Goal: Task Accomplishment & Management: Complete application form

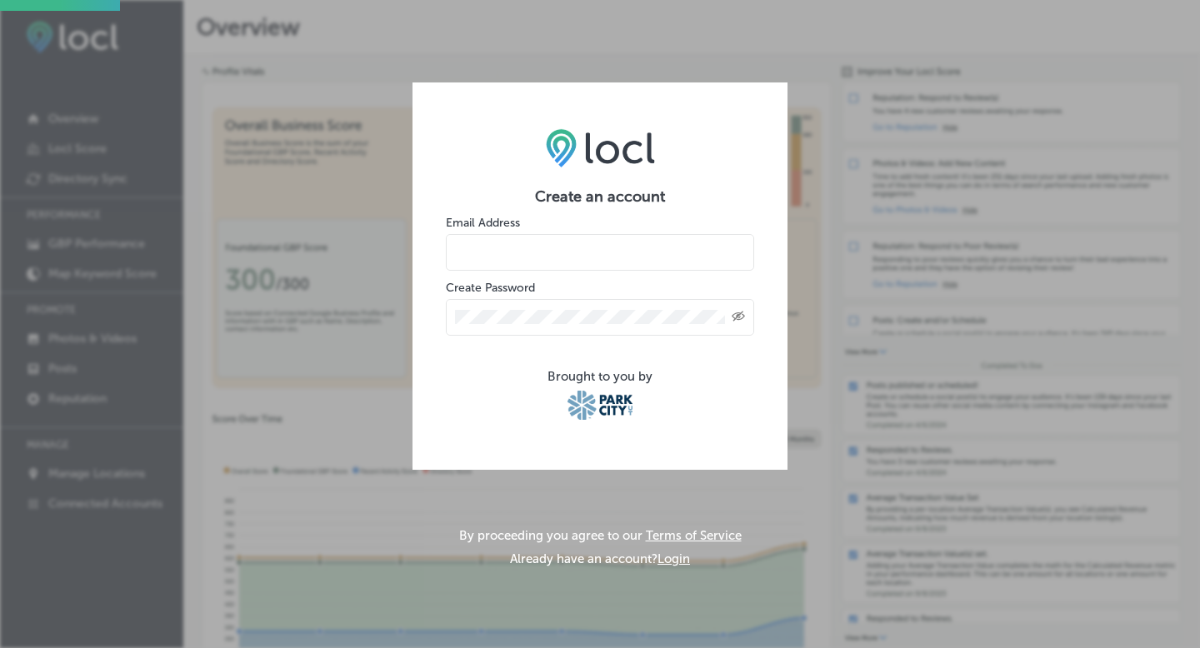
click at [492, 283] on label "Create Password" at bounding box center [490, 288] width 89 height 14
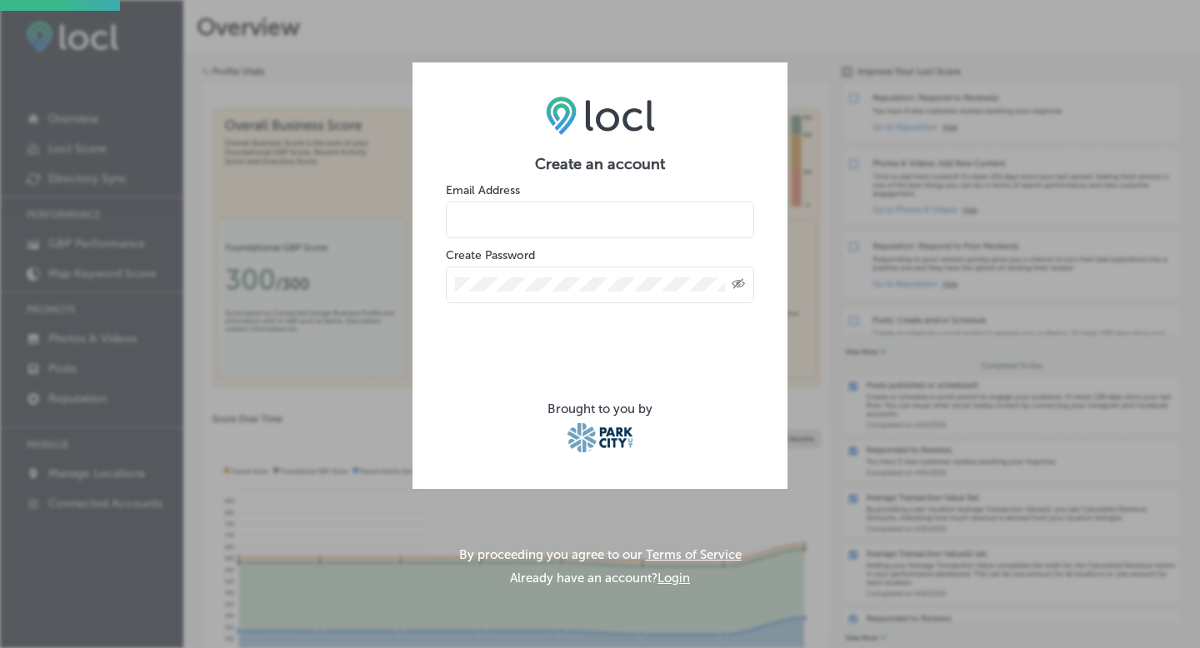
click at [508, 218] on input "email" at bounding box center [600, 220] width 308 height 37
type input "[EMAIL_ADDRESS][DOMAIN_NAME]"
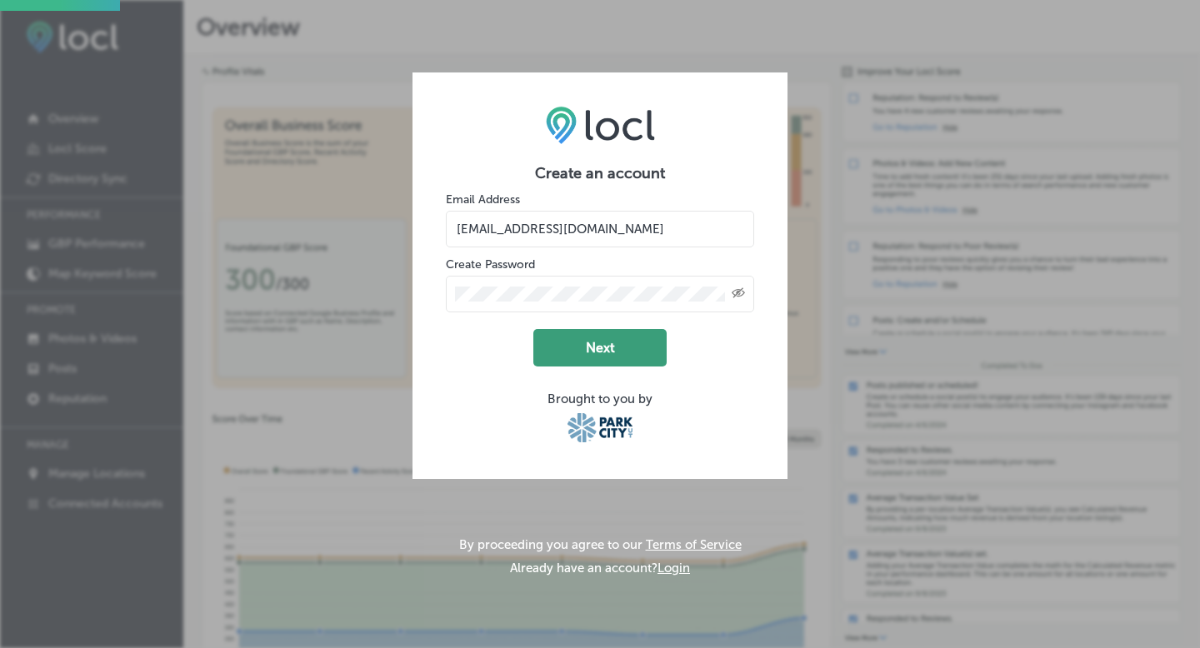
click at [600, 351] on button "Next" at bounding box center [599, 348] width 133 height 38
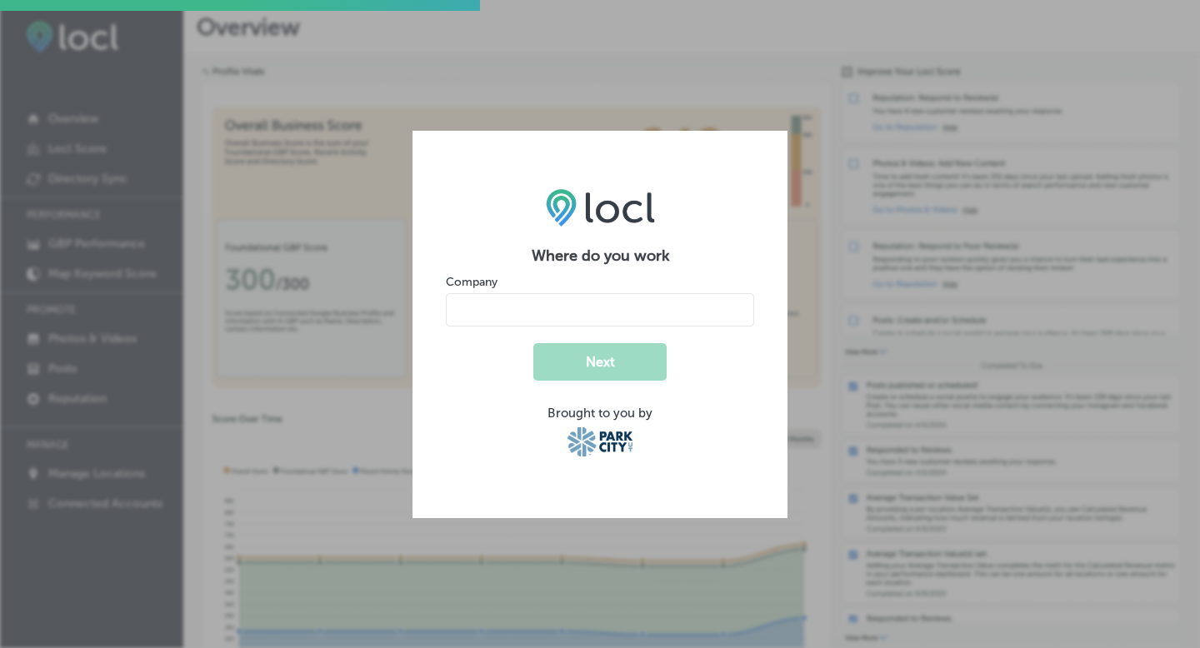
click at [588, 316] on input "name" at bounding box center [600, 309] width 308 height 33
type input "Park City Adventure Lodging"
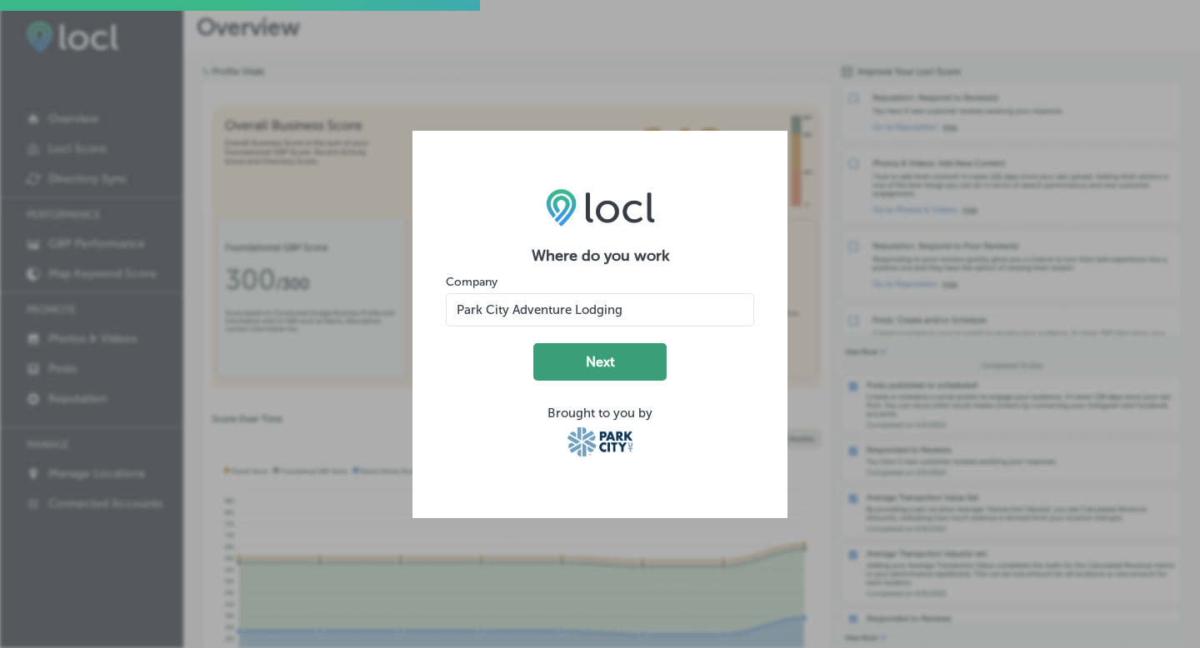
click at [591, 358] on button "Next" at bounding box center [599, 362] width 133 height 38
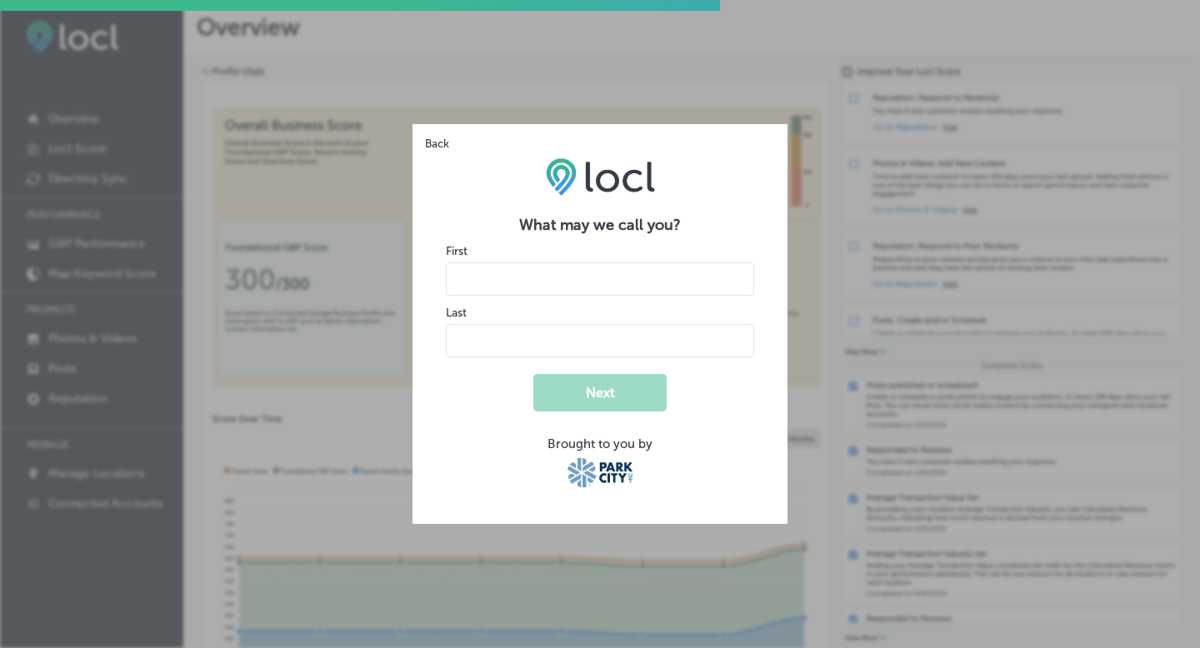
click at [536, 283] on input "name" at bounding box center [600, 279] width 308 height 33
type input "Autumn"
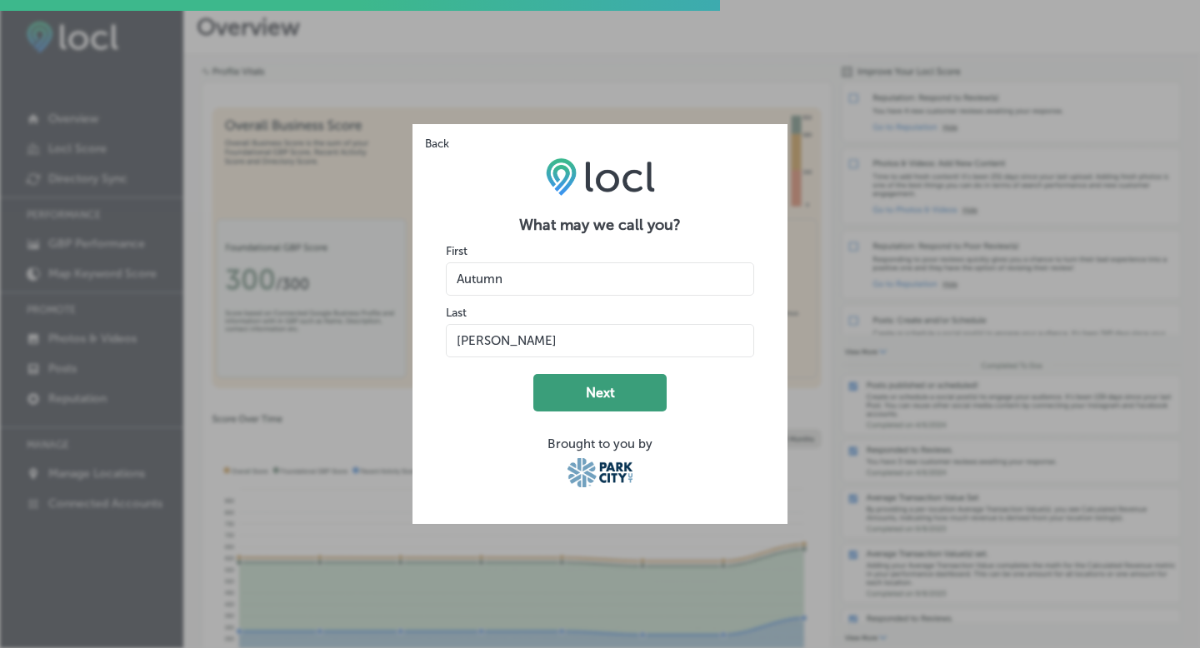
type input "Jennings"
click at [597, 392] on button "Next" at bounding box center [599, 393] width 133 height 38
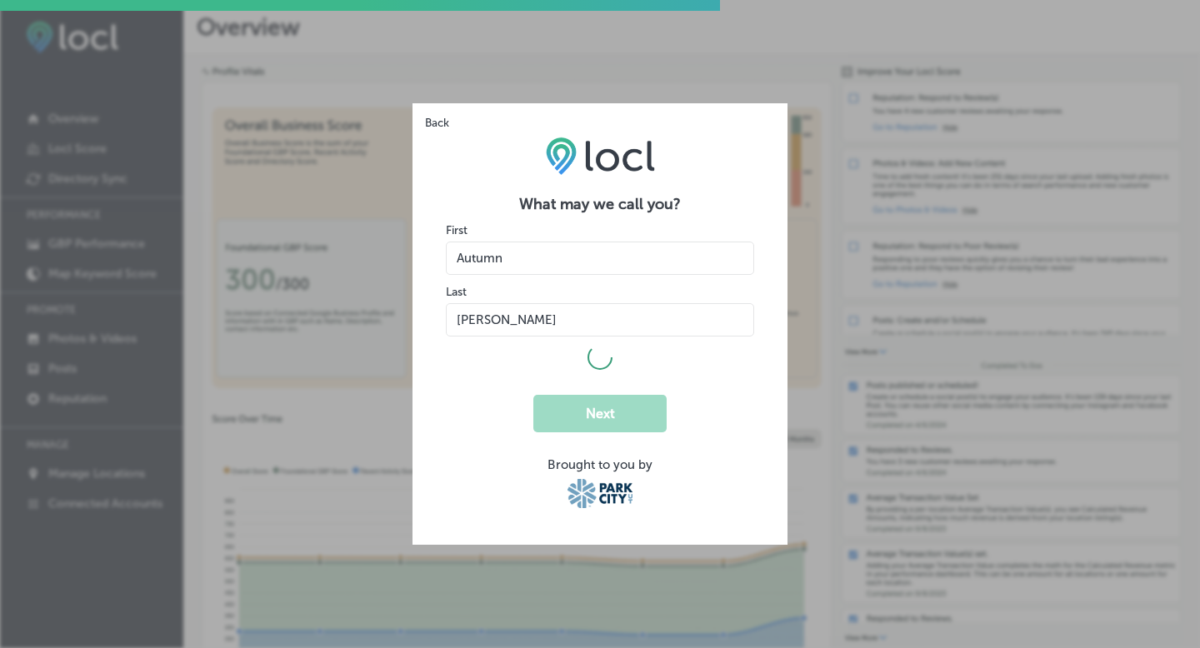
select select "US"
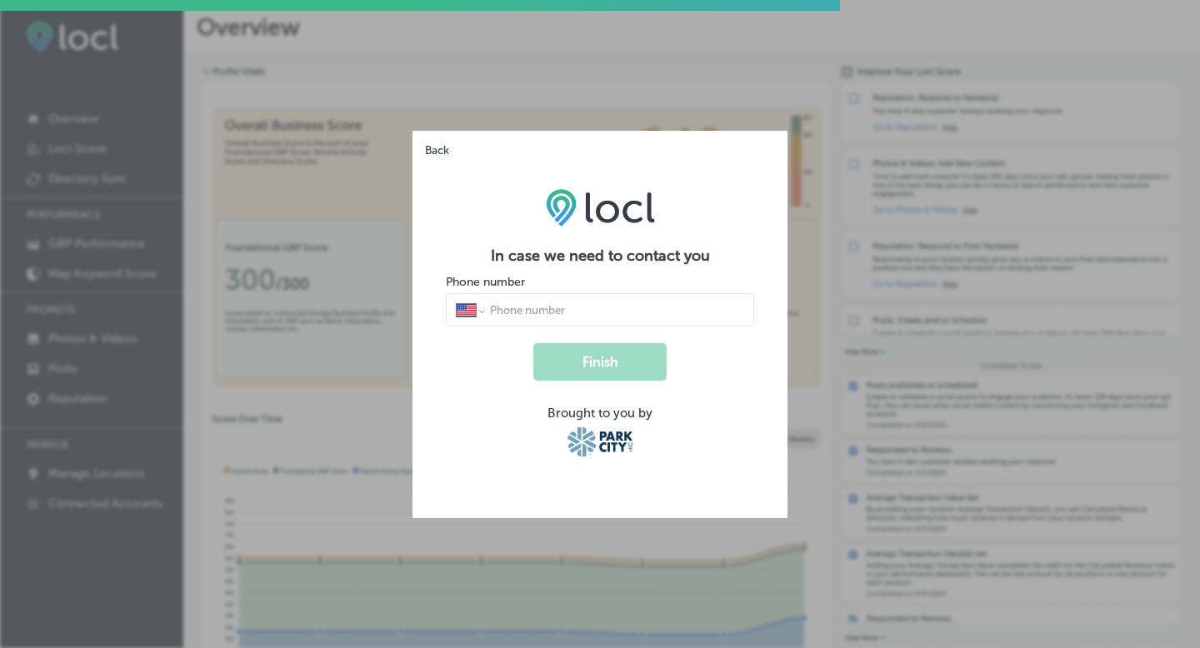
click at [543, 307] on input "tel" at bounding box center [616, 310] width 256 height 15
type input "1 (435) 200-5646"
click at [603, 360] on button "Finish" at bounding box center [599, 362] width 133 height 38
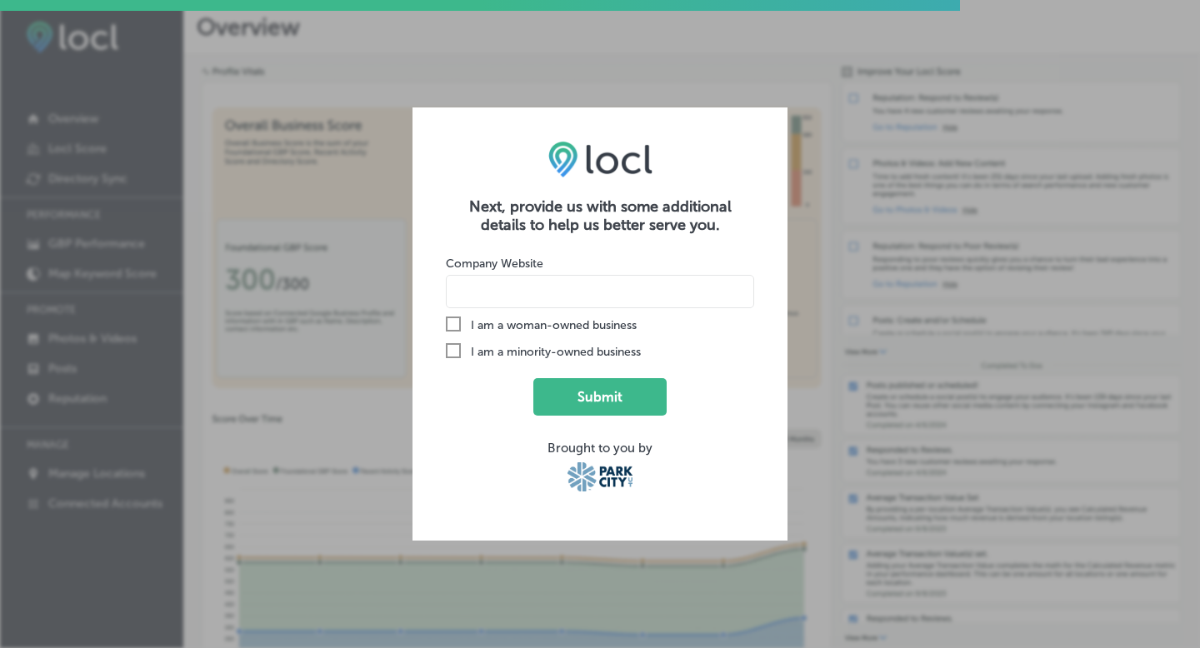
click at [513, 292] on input at bounding box center [600, 291] width 308 height 33
type input "parkcityadventurelodging.com"
click at [455, 325] on icon "Check Created with Sketch." at bounding box center [453, 324] width 15 height 15
click at [0, 0] on input "Check Created with Sketch. I am a woman-owned business" at bounding box center [0, 0] width 0 height 0
click at [598, 398] on button "Submit" at bounding box center [599, 397] width 133 height 38
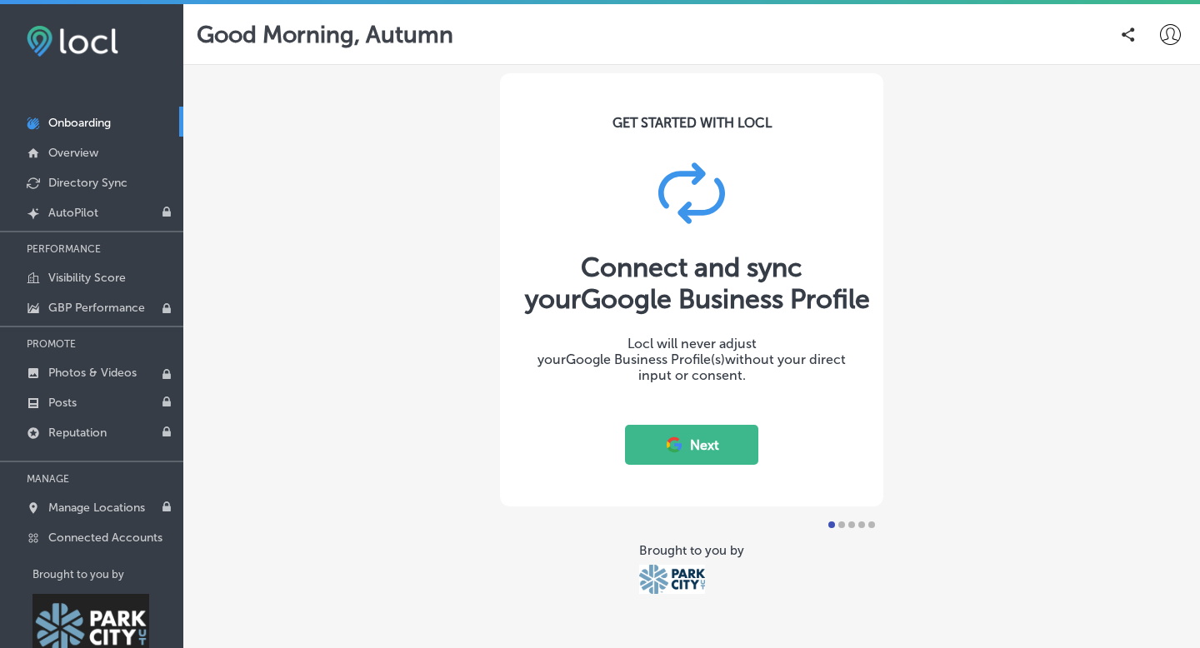
click at [706, 446] on button "Next" at bounding box center [691, 445] width 133 height 40
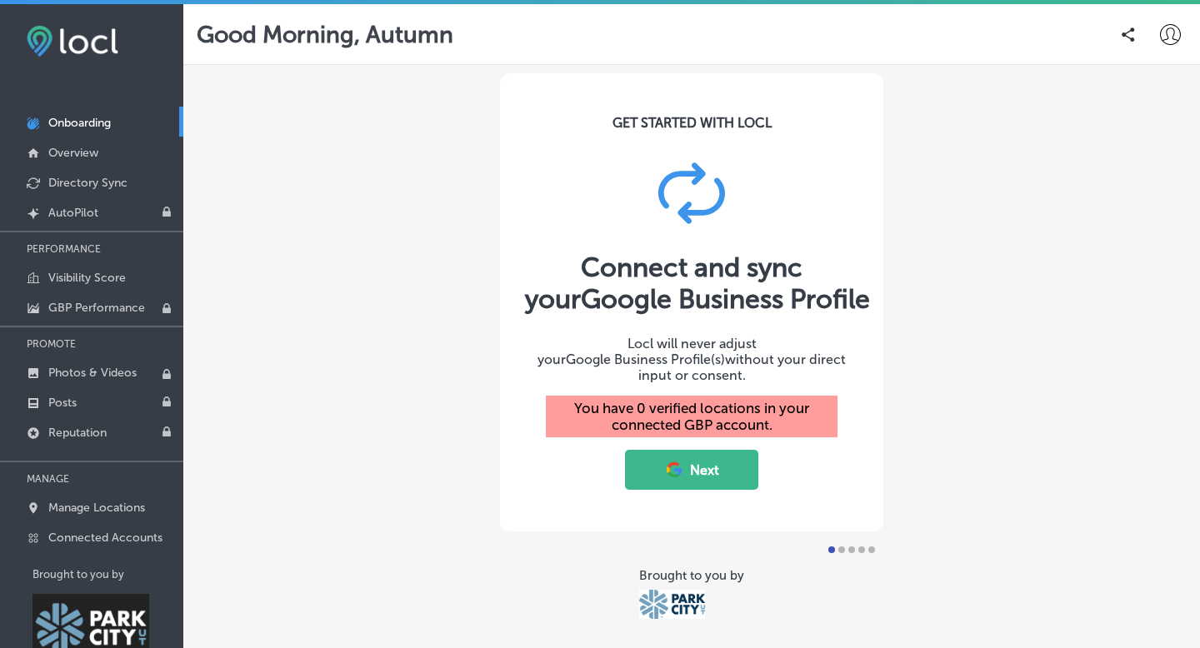
click at [726, 458] on button "Next" at bounding box center [691, 470] width 133 height 40
click at [146, 212] on link "Created by potrace 1.10, written by Peter Selinger 2001-2011 AutoPilot" at bounding box center [91, 212] width 183 height 30
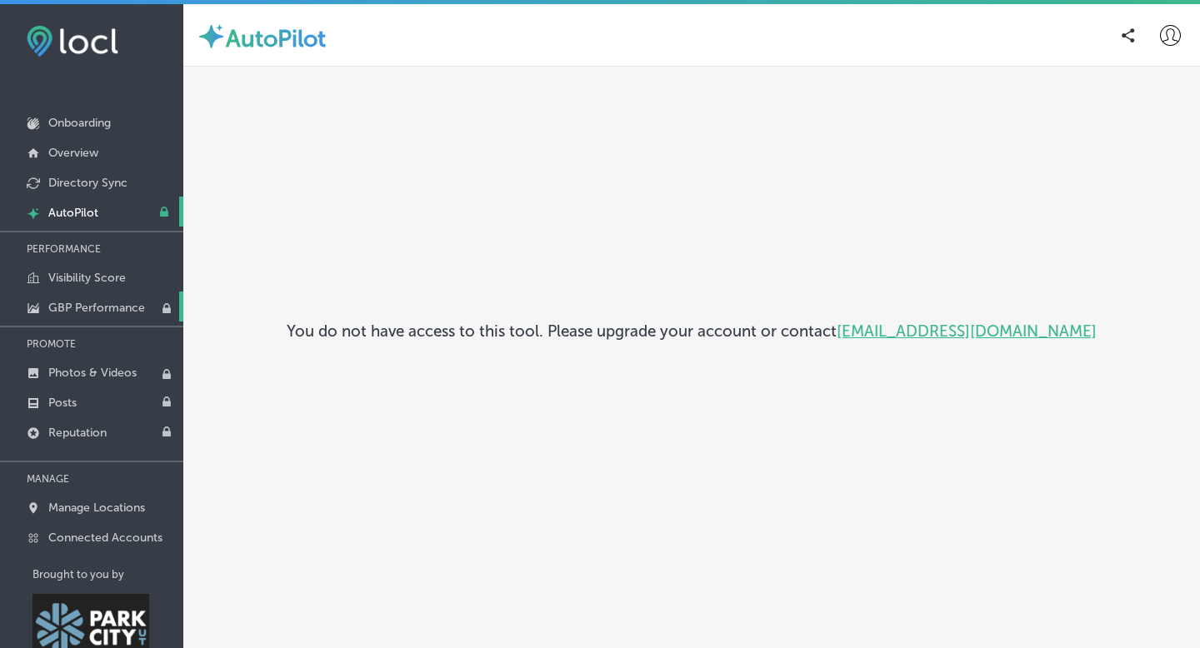
click at [90, 307] on p "GBP Performance" at bounding box center [96, 308] width 97 height 14
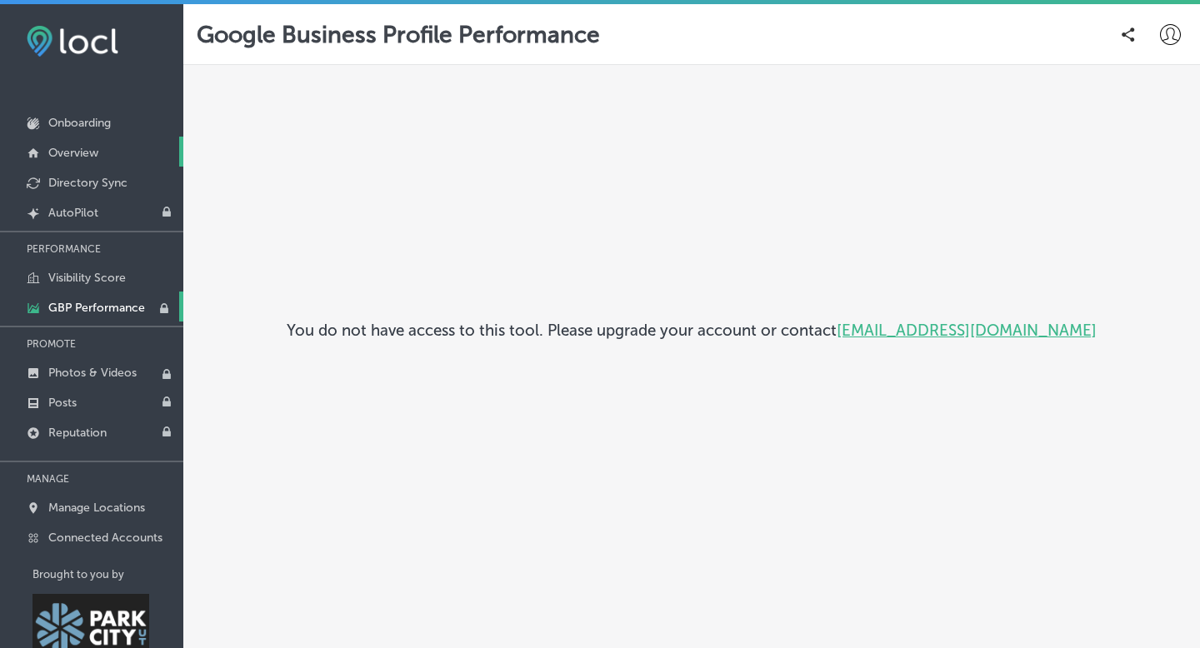
click at [73, 153] on p "Overview" at bounding box center [73, 153] width 50 height 14
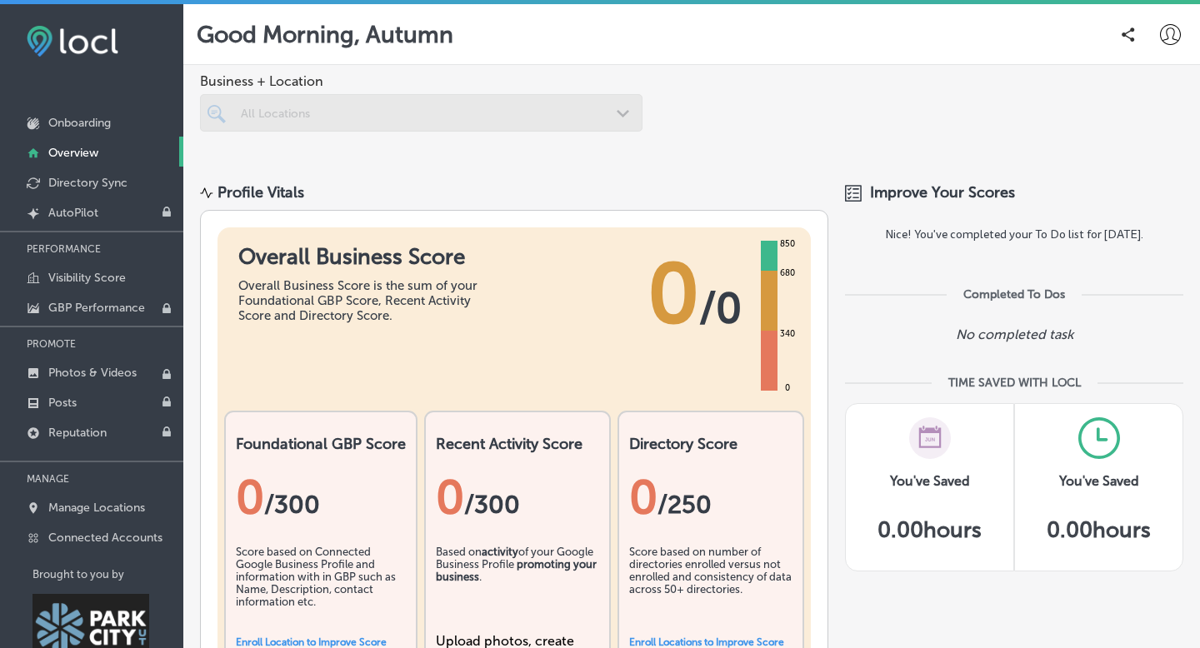
click at [1170, 32] on icon at bounding box center [1170, 34] width 21 height 21
click at [1136, 88] on p "My Account" at bounding box center [1126, 94] width 75 height 20
select select "US"
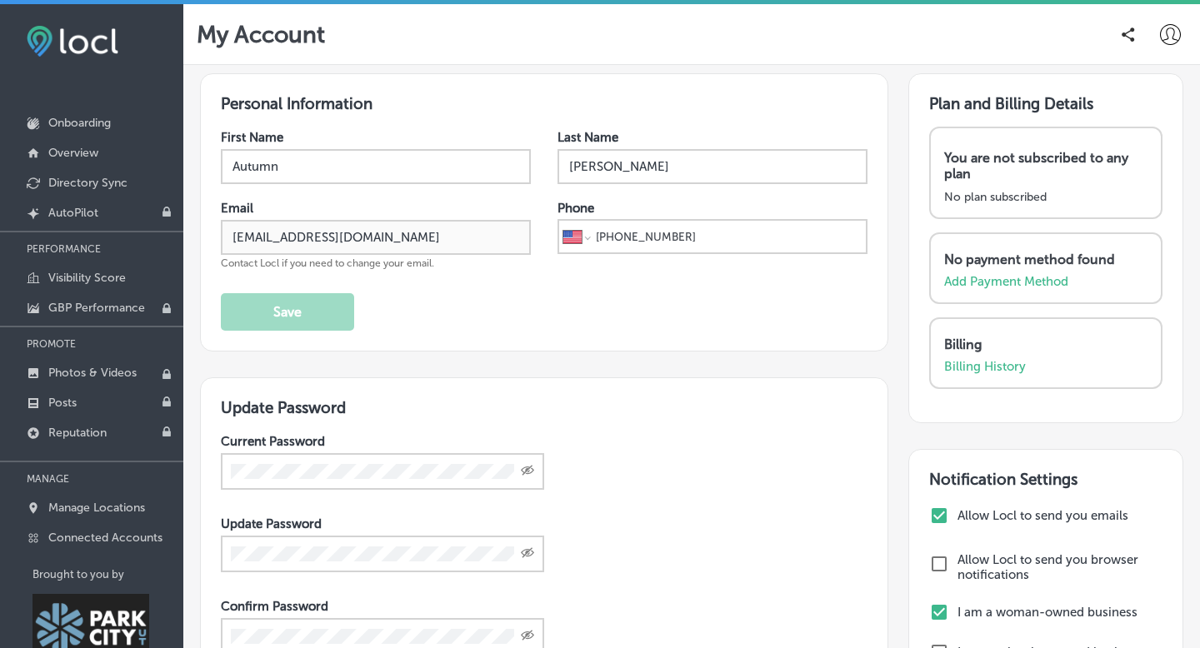
click at [1016, 169] on p "You are not subscribed to any plan" at bounding box center [1037, 166] width 187 height 32
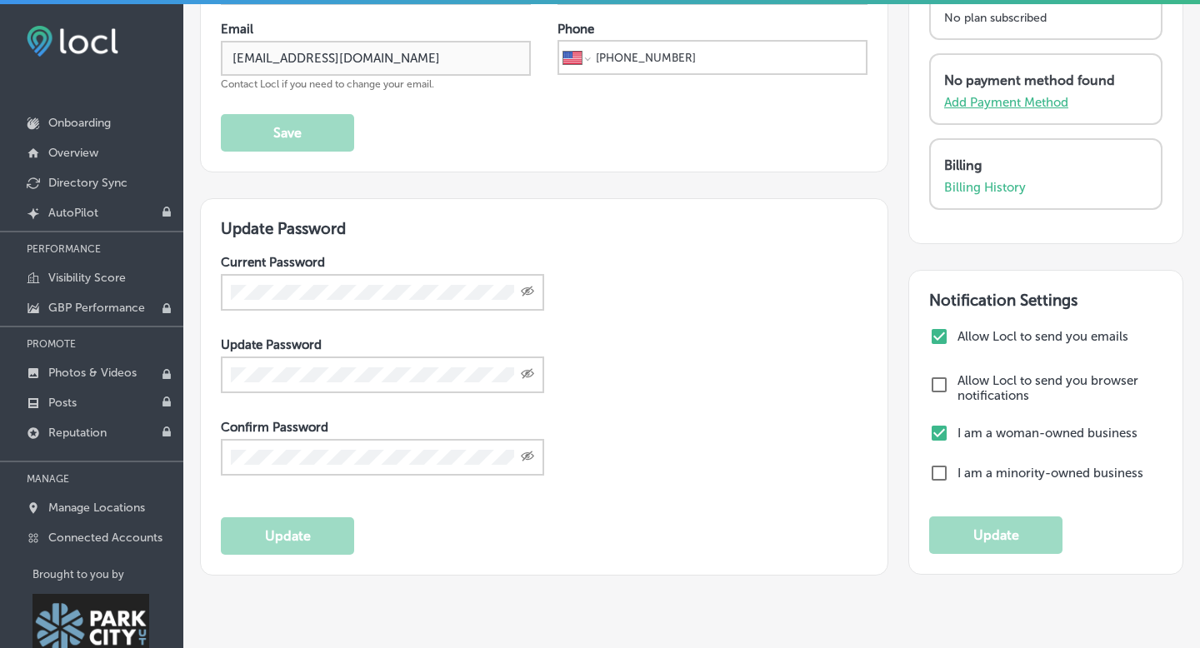
scroll to position [196, 0]
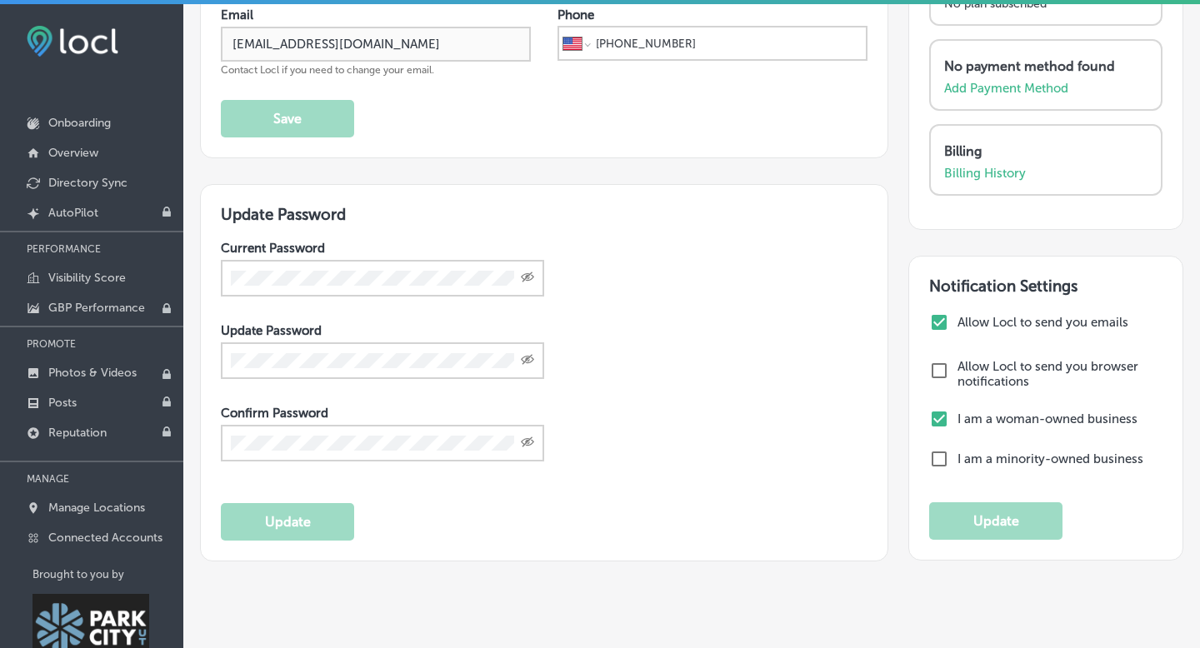
click at [940, 313] on input "checkbox" at bounding box center [939, 323] width 20 height 20
click at [940, 320] on input "checkbox" at bounding box center [939, 323] width 20 height 20
checkbox input "true"
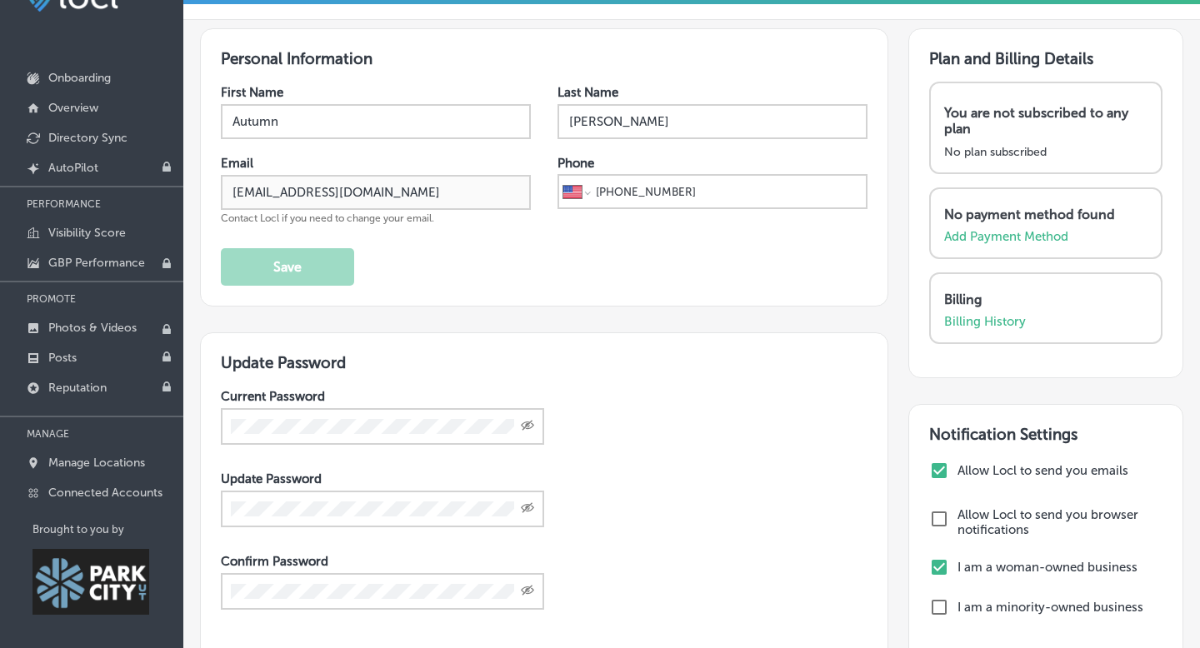
scroll to position [0, 0]
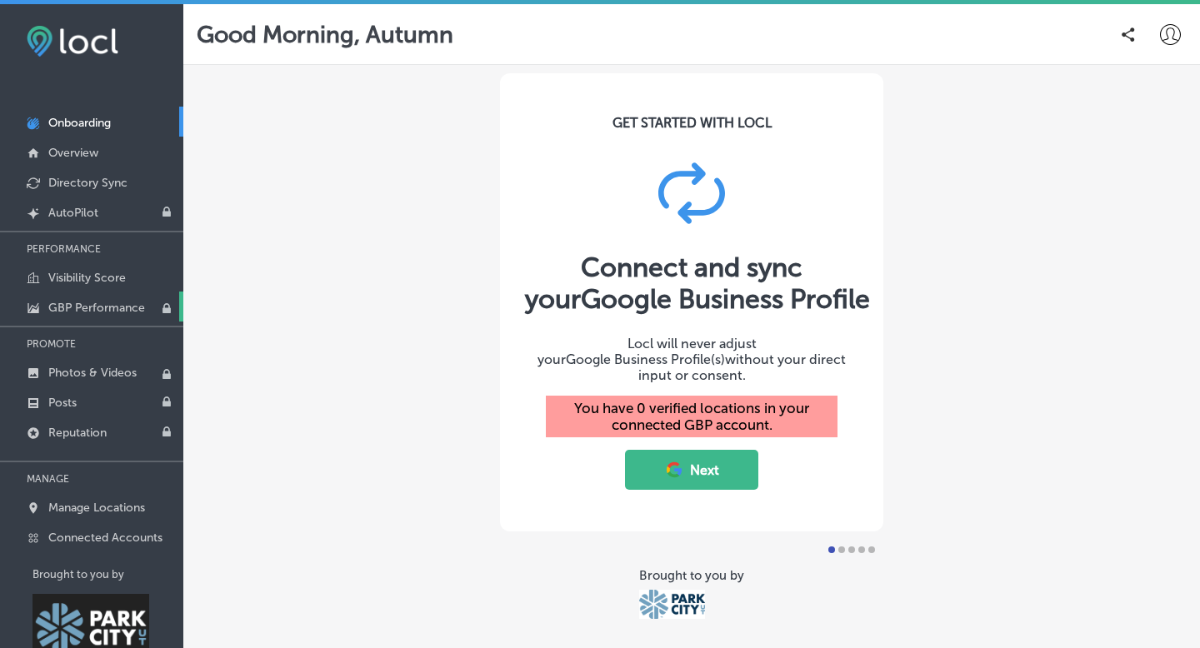
click at [168, 308] on icon at bounding box center [167, 308] width 8 height 10
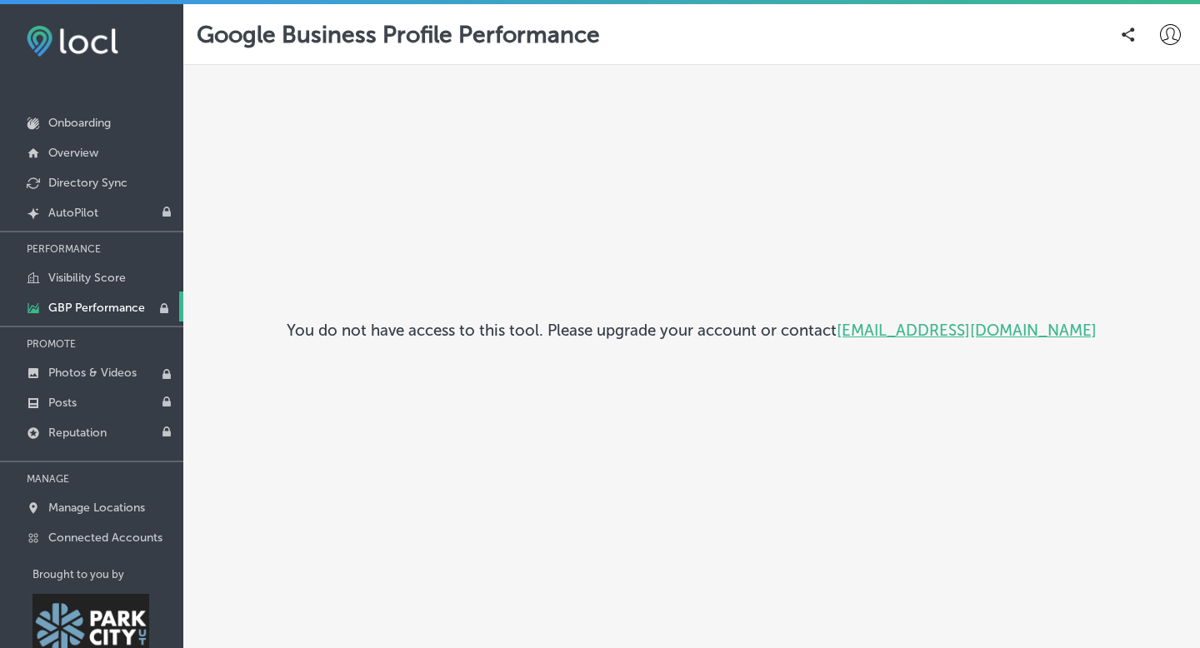
click at [964, 332] on link "[EMAIL_ADDRESS][DOMAIN_NAME]" at bounding box center [967, 330] width 260 height 19
